Goal: Transaction & Acquisition: Purchase product/service

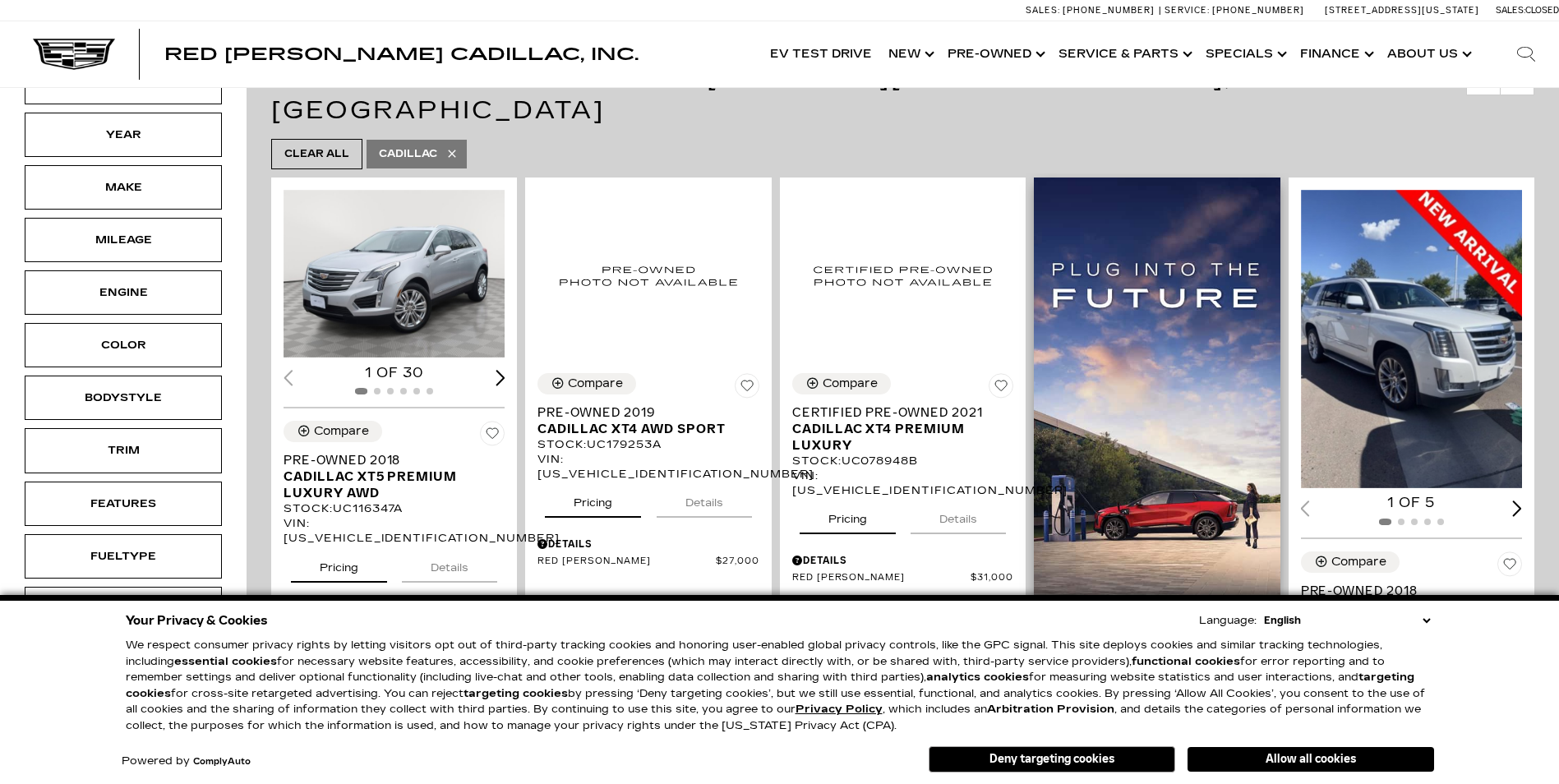
scroll to position [329, 0]
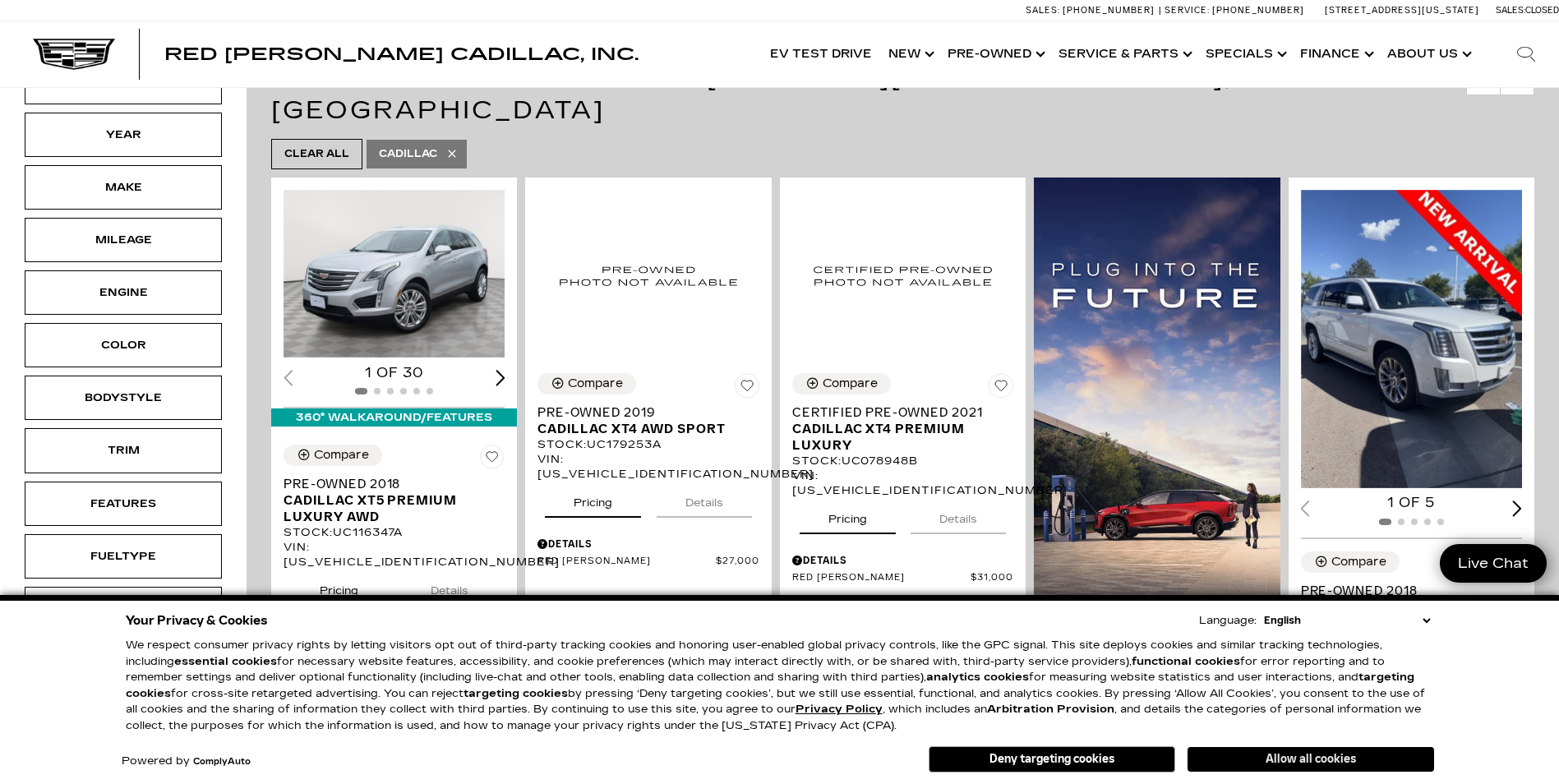
click at [1228, 758] on button "Allow all cookies" at bounding box center [1311, 760] width 247 height 25
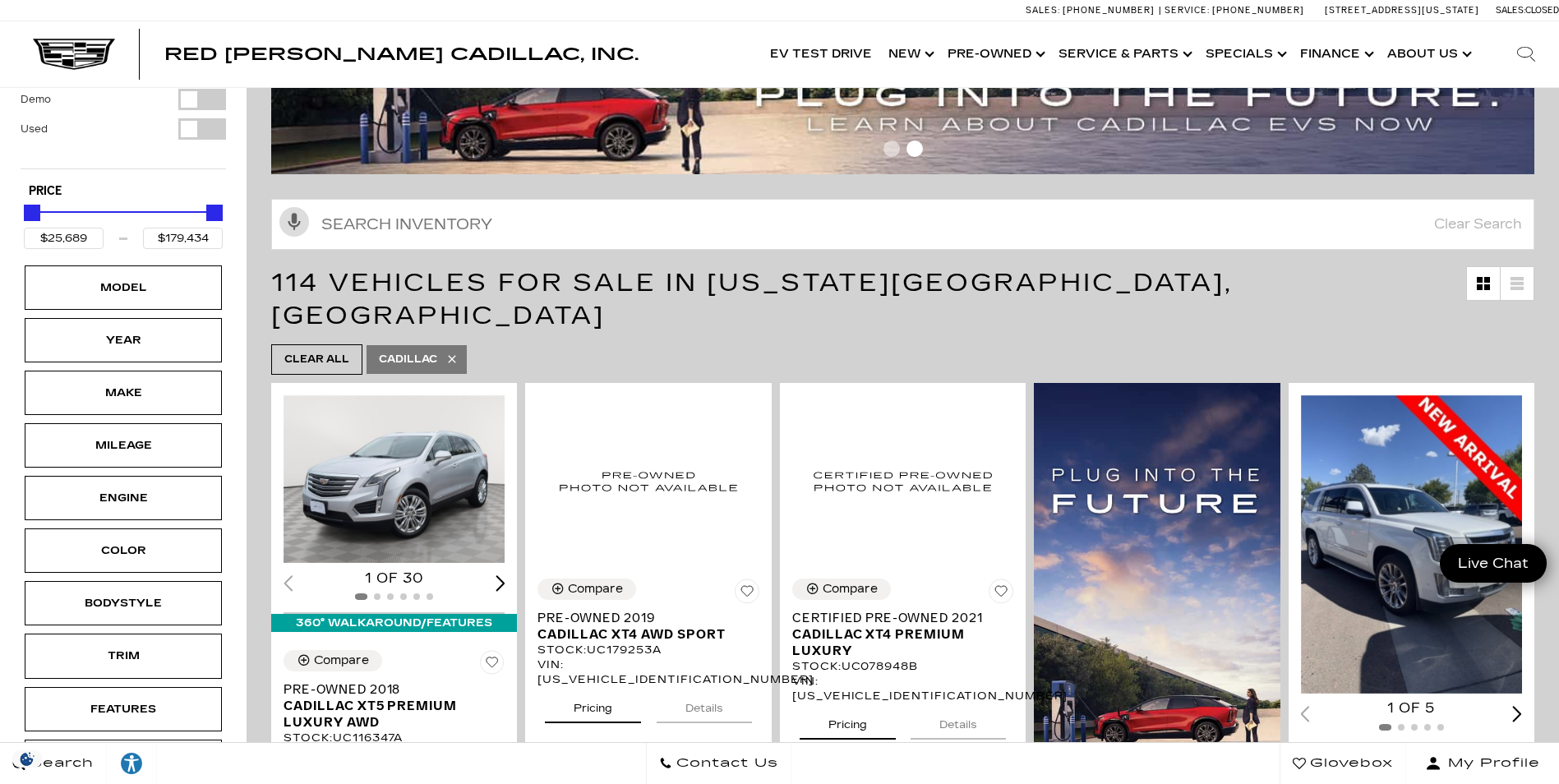
scroll to position [0, 0]
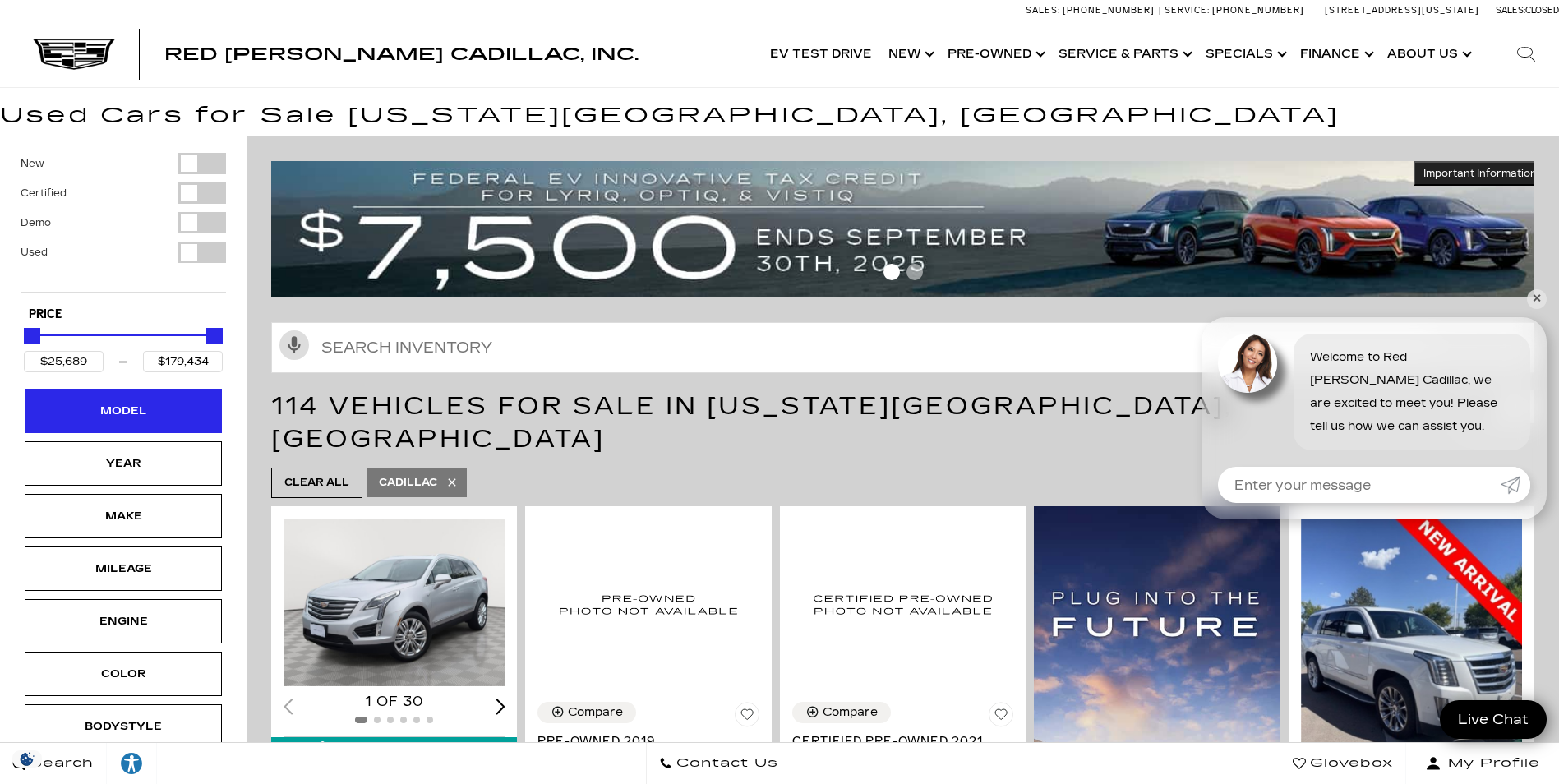
click at [123, 411] on div "Model" at bounding box center [123, 411] width 83 height 18
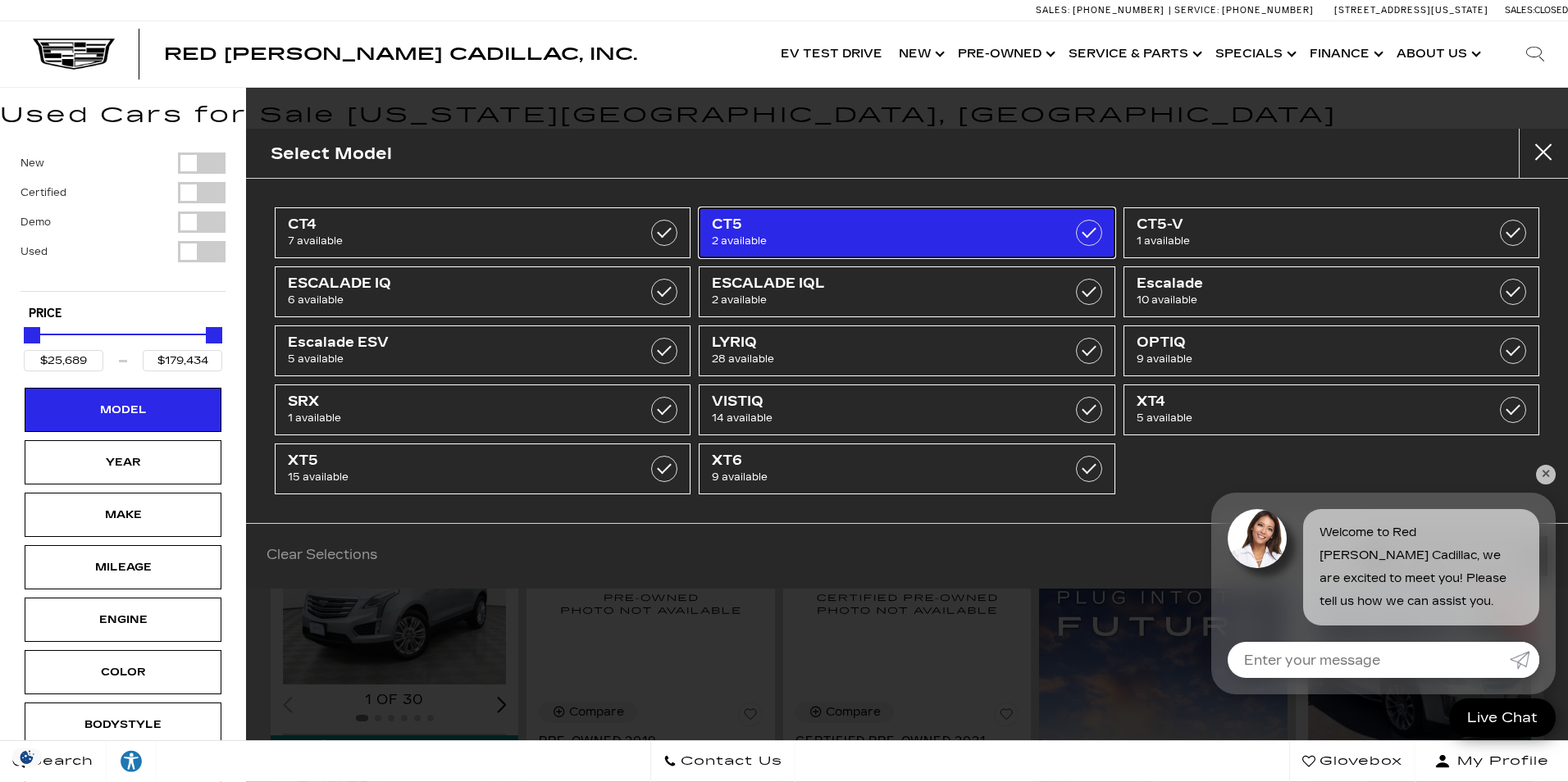
click at [844, 227] on span "CT5" at bounding box center [877, 225] width 331 height 17
type input "$51,298"
type input "$59,774"
checkbox input "true"
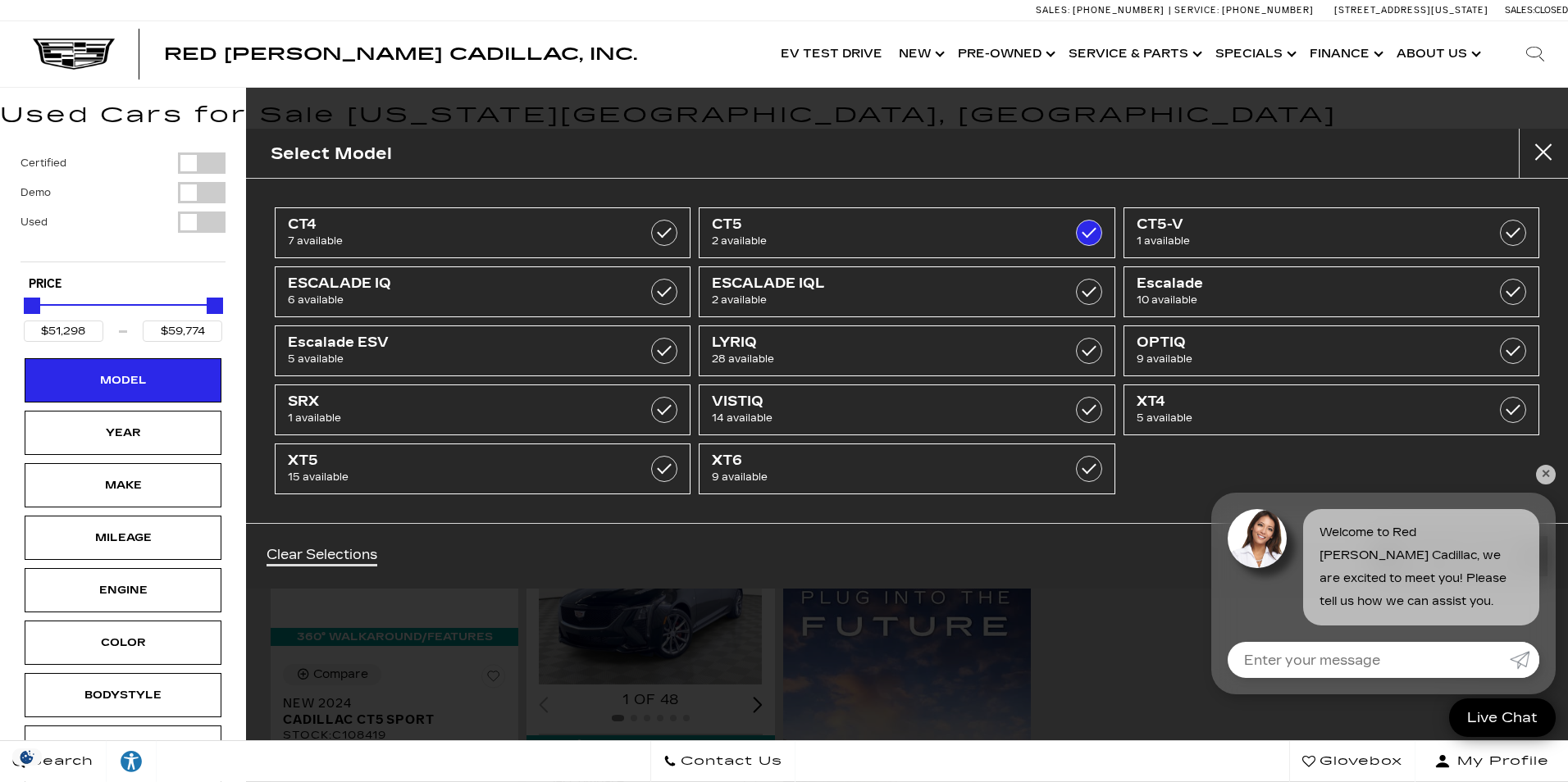
click at [1538, 461] on ul "CT4 7 available CT5 2 available CT5-V 1 available ESCALADE IQ 6 available ESCAL…" at bounding box center [906, 350] width 1273 height 295
click at [1545, 469] on link "✕" at bounding box center [1546, 475] width 20 height 20
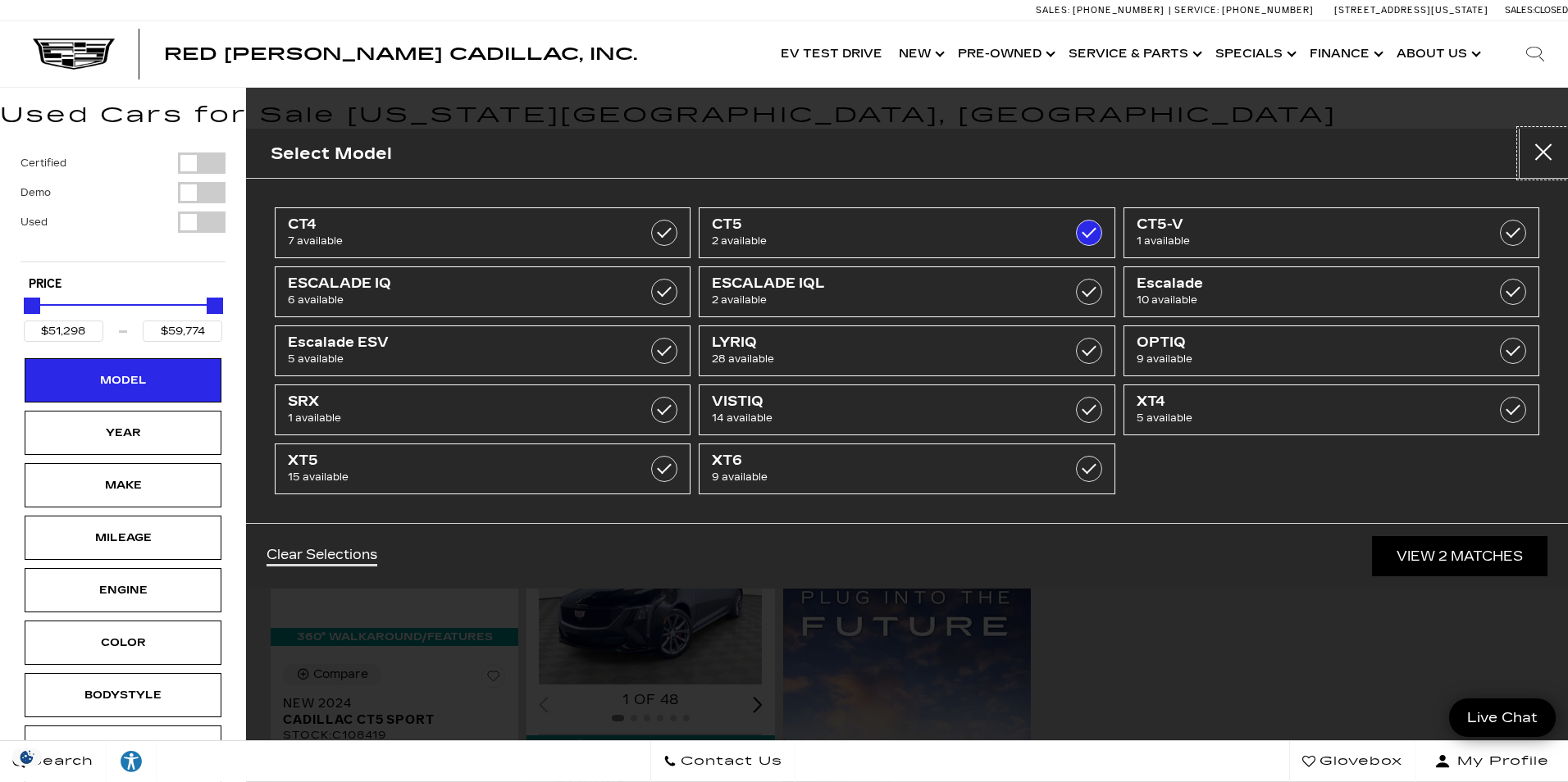
click at [1539, 162] on button "close" at bounding box center [1543, 153] width 49 height 49
